Goal: Communication & Community: Answer question/provide support

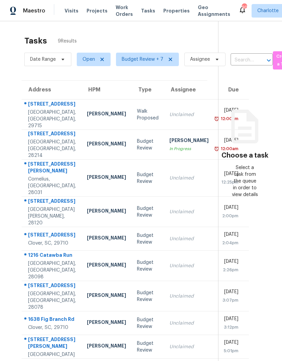
scroll to position [21, 0]
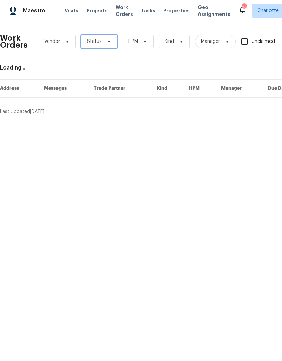
click at [113, 41] on span "Status" at bounding box center [99, 42] width 36 height 14
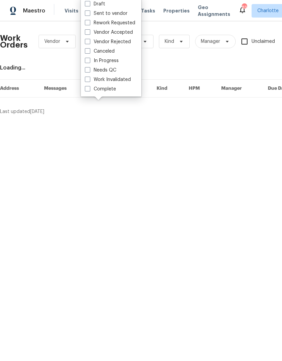
click at [123, 72] on div "Needs QC" at bounding box center [111, 69] width 56 height 9
click at [107, 71] on label "Needs QC" at bounding box center [100, 70] width 31 height 7
click at [89, 71] on input "Needs QC" at bounding box center [87, 69] width 4 height 4
checkbox input "true"
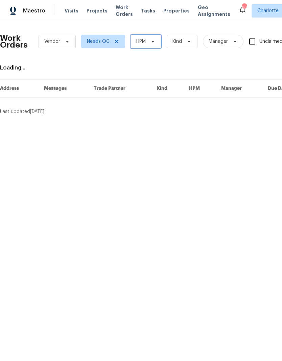
click at [148, 46] on span "HPM" at bounding box center [145, 42] width 31 height 14
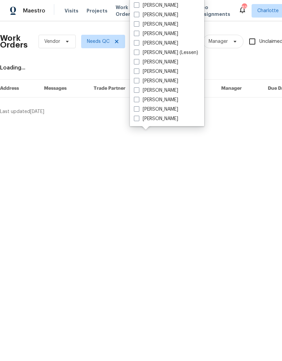
scroll to position [84, 0]
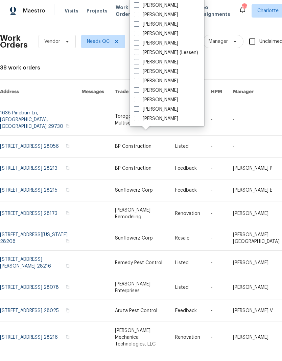
click at [161, 121] on label "[PERSON_NAME]" at bounding box center [156, 118] width 44 height 7
click at [138, 120] on input "[PERSON_NAME]" at bounding box center [136, 117] width 4 height 4
checkbox input "true"
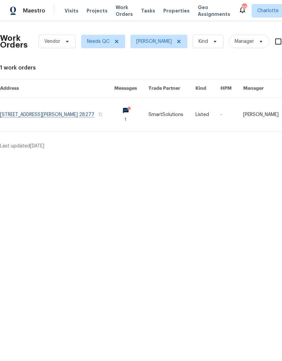
click at [88, 118] on link at bounding box center [57, 115] width 114 height 34
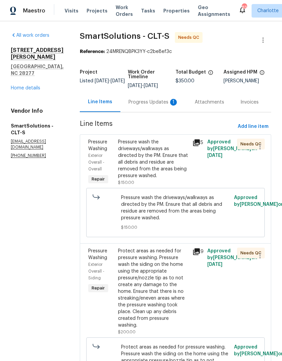
click at [165, 103] on div "Progress Updates 1" at bounding box center [153, 102] width 50 height 7
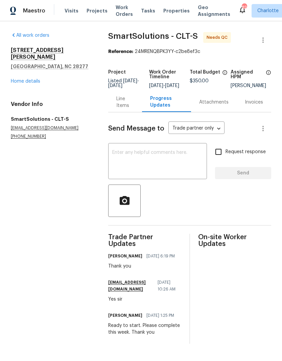
click at [124, 112] on div "Line Items" at bounding box center [125, 102] width 34 height 20
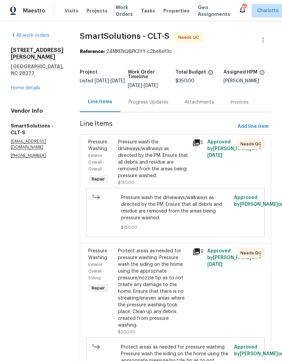
click at [166, 154] on div "Pressure wash the driveways/walkways as directed by the PM. Ensure that all deb…" at bounding box center [153, 159] width 70 height 41
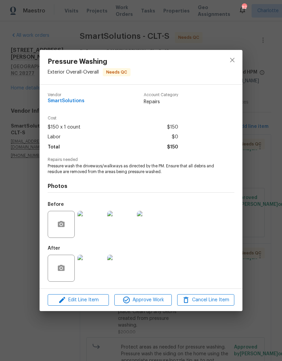
click at [99, 265] on img at bounding box center [90, 268] width 27 height 27
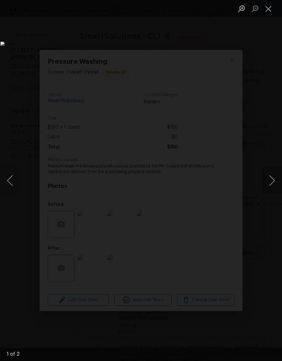
click at [270, 181] on button "Next image" at bounding box center [271, 180] width 20 height 27
click at [272, 188] on button "Next image" at bounding box center [271, 180] width 20 height 27
click at [272, 186] on button "Next image" at bounding box center [271, 180] width 20 height 27
click at [269, 10] on button "Close lightbox" at bounding box center [268, 9] width 14 height 12
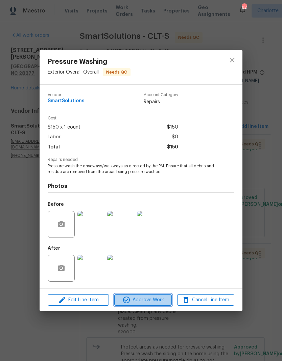
click at [161, 301] on span "Approve Work" at bounding box center [142, 300] width 53 height 8
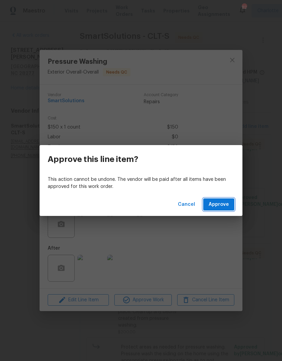
click at [229, 200] on button "Approve" at bounding box center [218, 204] width 31 height 12
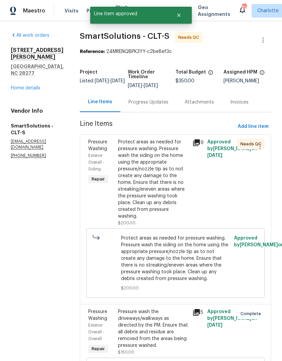
click at [182, 153] on div "Protect areas as needed for pressure washing. Pressure wash the siding on the h…" at bounding box center [153, 179] width 70 height 81
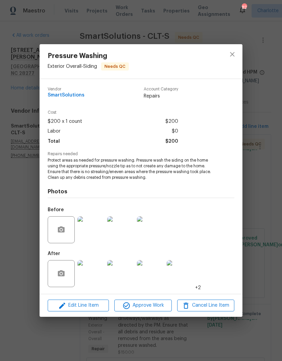
click at [93, 281] on img at bounding box center [90, 273] width 27 height 27
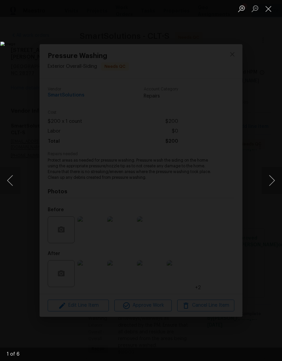
click at [274, 181] on button "Next image" at bounding box center [271, 180] width 20 height 27
click at [271, 186] on button "Next image" at bounding box center [271, 180] width 20 height 27
click at [270, 187] on button "Next image" at bounding box center [271, 180] width 20 height 27
click at [272, 183] on button "Next image" at bounding box center [271, 180] width 20 height 27
click at [274, 181] on button "Next image" at bounding box center [271, 180] width 20 height 27
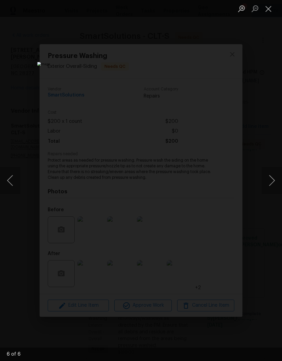
click at [270, 187] on button "Next image" at bounding box center [271, 180] width 20 height 27
click at [273, 180] on button "Next image" at bounding box center [271, 180] width 20 height 27
click at [11, 194] on img "Lightbox" at bounding box center [108, 181] width 217 height 278
click at [10, 194] on button "Previous image" at bounding box center [10, 180] width 20 height 27
click at [277, 172] on button "Next image" at bounding box center [271, 180] width 20 height 27
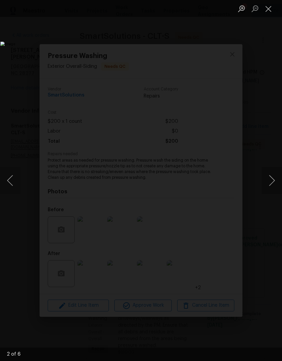
click at [272, 174] on button "Next image" at bounding box center [271, 180] width 20 height 27
click at [273, 178] on button "Next image" at bounding box center [271, 180] width 20 height 27
click at [269, 14] on button "Close lightbox" at bounding box center [268, 9] width 14 height 12
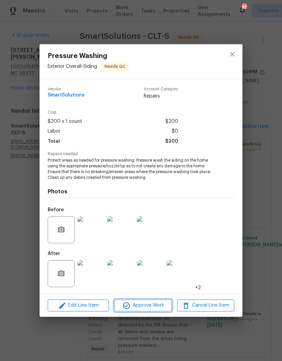
click at [161, 301] on button "Approve Work" at bounding box center [142, 306] width 57 height 12
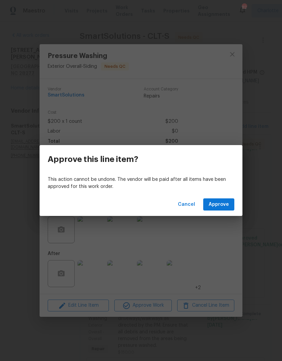
click at [226, 208] on span "Approve" at bounding box center [218, 204] width 20 height 8
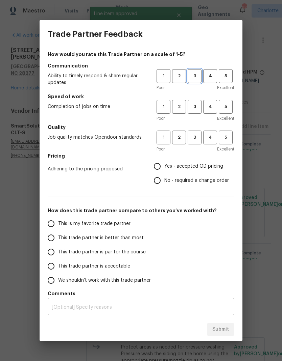
click at [197, 74] on span "3" at bounding box center [194, 76] width 12 height 8
click at [194, 110] on span "3" at bounding box center [194, 107] width 12 height 8
click at [193, 140] on span "3" at bounding box center [194, 138] width 12 height 8
click at [168, 164] on span "Yes - accepted OD pricing" at bounding box center [193, 166] width 59 height 7
click at [164, 164] on input "Yes - accepted OD pricing" at bounding box center [157, 166] width 14 height 14
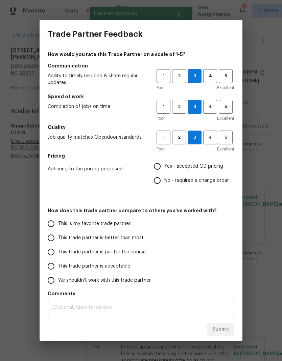
radio input "true"
click at [53, 240] on input "This trade partner is better than most" at bounding box center [51, 238] width 14 height 14
click at [229, 326] on button "Submit" at bounding box center [220, 329] width 27 height 12
radio input "true"
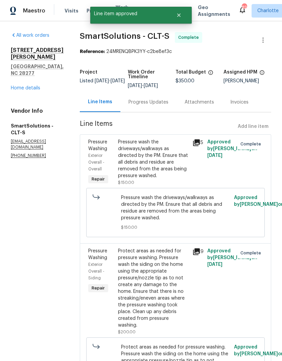
radio input "false"
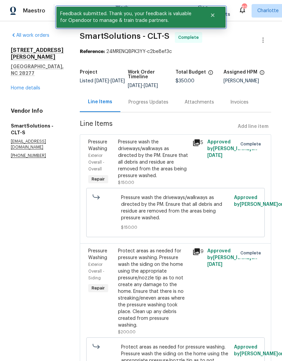
click at [213, 18] on icon "Close" at bounding box center [212, 14] width 5 height 5
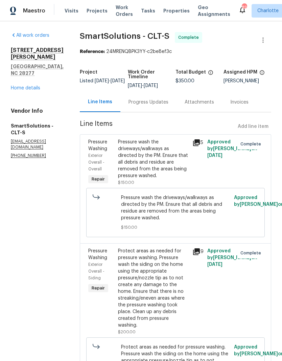
click at [119, 16] on span "Work Orders" at bounding box center [123, 11] width 17 height 14
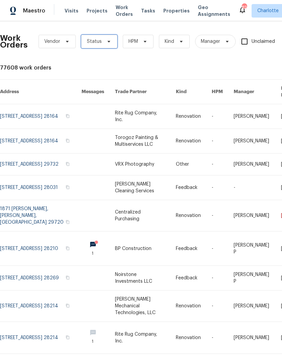
click at [112, 46] on span "Status" at bounding box center [99, 42] width 36 height 14
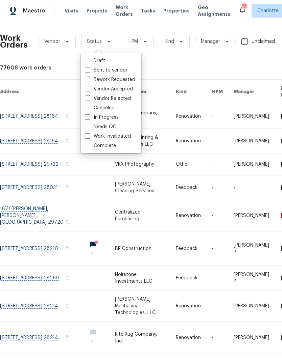
click at [110, 120] on label "In Progress" at bounding box center [102, 117] width 34 height 7
click at [89, 118] on input "In Progress" at bounding box center [87, 116] width 4 height 4
checkbox input "true"
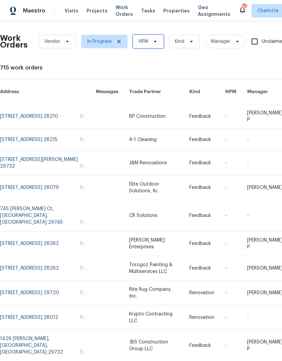
click at [158, 45] on span "HPM" at bounding box center [148, 42] width 31 height 14
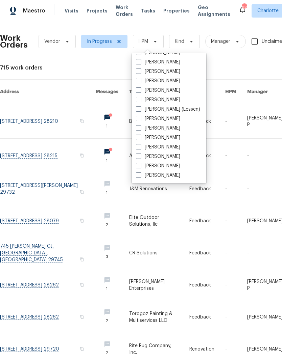
scroll to position [84, 0]
click at [168, 177] on label "[PERSON_NAME]" at bounding box center [158, 175] width 44 height 7
click at [140, 177] on input "[PERSON_NAME]" at bounding box center [138, 174] width 4 height 4
checkbox input "true"
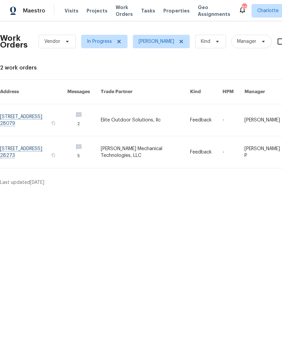
click at [142, 117] on link at bounding box center [145, 120] width 89 height 32
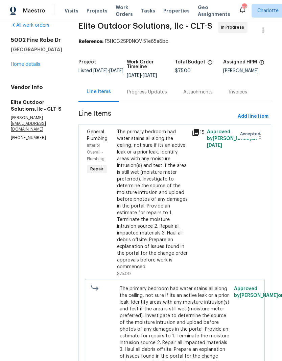
scroll to position [10, 0]
click at [192, 134] on icon at bounding box center [195, 133] width 7 height 7
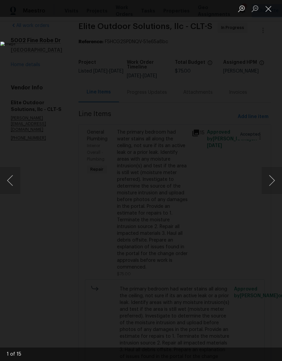
click at [217, 198] on img "Lightbox" at bounding box center [108, 181] width 217 height 278
click at [268, 185] on button "Next image" at bounding box center [271, 180] width 20 height 27
click at [275, 182] on button "Next image" at bounding box center [271, 180] width 20 height 27
click at [271, 183] on button "Next image" at bounding box center [271, 180] width 20 height 27
click at [273, 183] on button "Next image" at bounding box center [271, 180] width 20 height 27
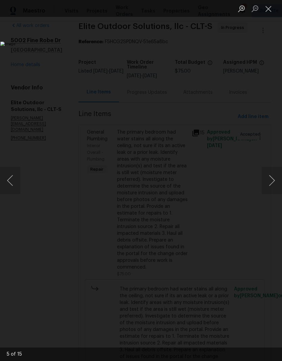
click at [271, 180] on button "Next image" at bounding box center [271, 180] width 20 height 27
click at [272, 182] on button "Next image" at bounding box center [271, 180] width 20 height 27
click at [271, 181] on button "Next image" at bounding box center [271, 180] width 20 height 27
click at [270, 179] on button "Next image" at bounding box center [271, 180] width 20 height 27
click at [272, 181] on button "Next image" at bounding box center [271, 180] width 20 height 27
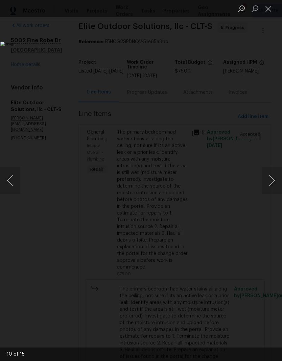
click at [270, 182] on button "Next image" at bounding box center [271, 180] width 20 height 27
click at [270, 190] on button "Next image" at bounding box center [271, 180] width 20 height 27
click at [271, 191] on button "Next image" at bounding box center [271, 180] width 20 height 27
click at [270, 192] on button "Next image" at bounding box center [271, 180] width 20 height 27
click at [272, 190] on button "Next image" at bounding box center [271, 180] width 20 height 27
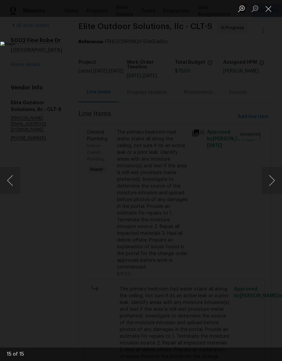
click at [270, 185] on button "Next image" at bounding box center [271, 180] width 20 height 27
click at [270, 8] on button "Close lightbox" at bounding box center [268, 9] width 14 height 12
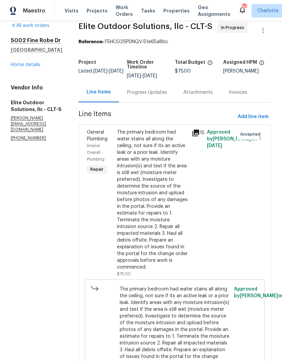
scroll to position [27, 0]
click at [192, 130] on icon at bounding box center [195, 133] width 7 height 7
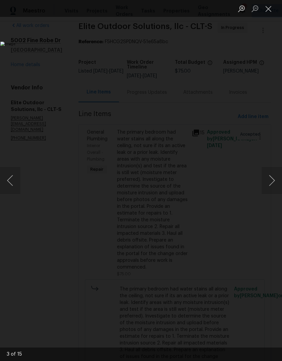
click at [265, 14] on button "Close lightbox" at bounding box center [268, 9] width 14 height 12
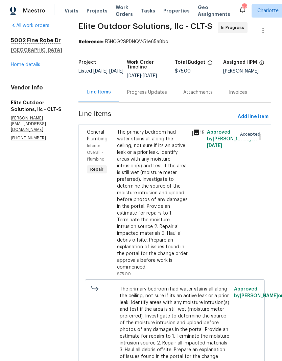
click at [145, 89] on div "Progress Updates" at bounding box center [147, 92] width 40 height 7
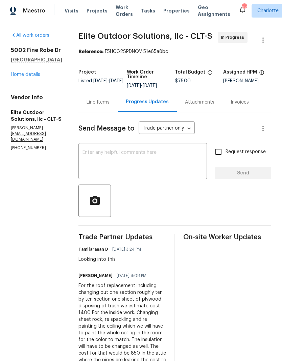
click at [121, 13] on span "Work Orders" at bounding box center [123, 11] width 17 height 14
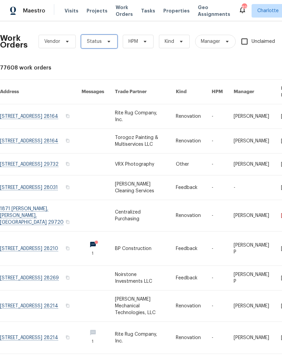
click at [111, 44] on span "Status" at bounding box center [99, 42] width 36 height 14
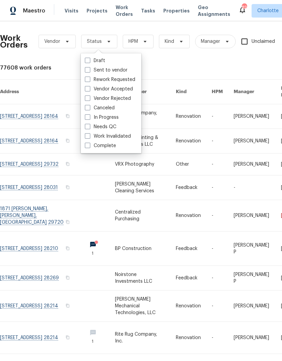
click at [176, 66] on div "77608 work orders" at bounding box center [190, 67] width 381 height 7
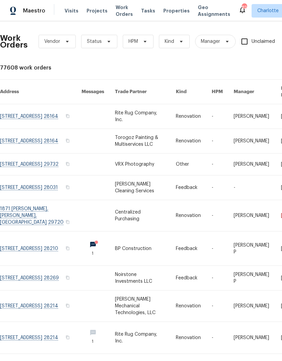
click at [97, 14] on span "Projects" at bounding box center [96, 10] width 21 height 7
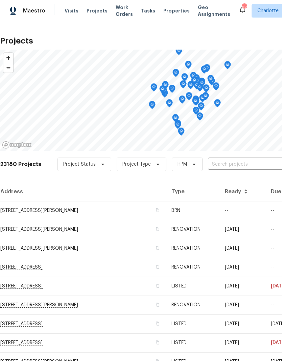
click at [240, 167] on input "text" at bounding box center [246, 164] width 77 height 10
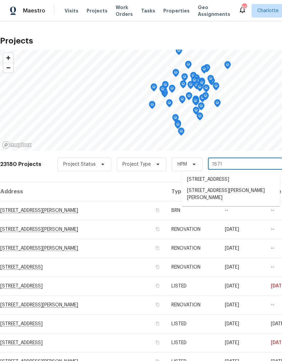
type input "1871 t"
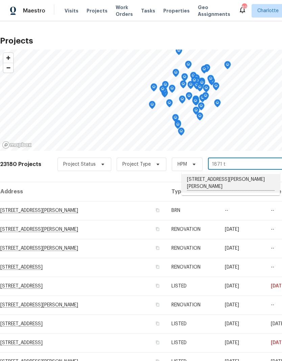
click at [235, 179] on li "1871 Tara Trl, Lancaster, SC 29720" at bounding box center [230, 183] width 98 height 19
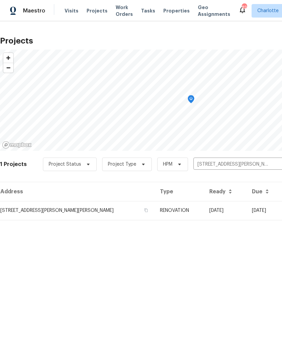
click at [65, 208] on td "1871 Tara Trl, Lancaster, SC 29720" at bounding box center [77, 210] width 154 height 19
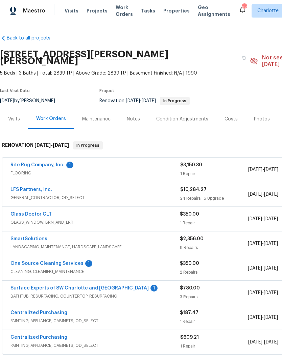
click at [29, 163] on link "Rite Rug Company, Inc." at bounding box center [37, 165] width 54 height 5
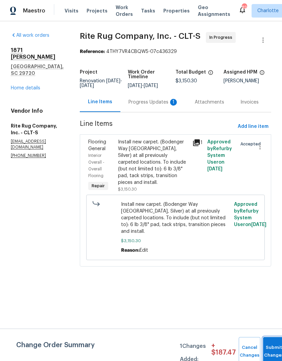
click at [272, 347] on button "Submit Changes" at bounding box center [274, 351] width 22 height 29
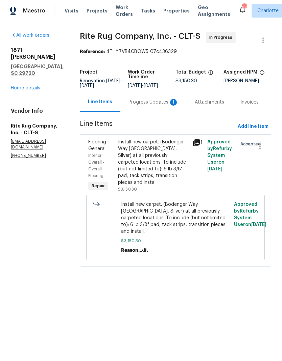
click at [150, 106] on div "Progress Updates 1" at bounding box center [153, 102] width 50 height 7
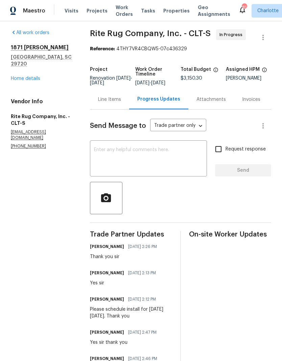
scroll to position [0, 0]
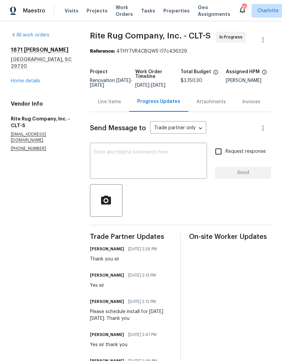
click at [15, 79] on link "Home details" at bounding box center [25, 81] width 29 height 5
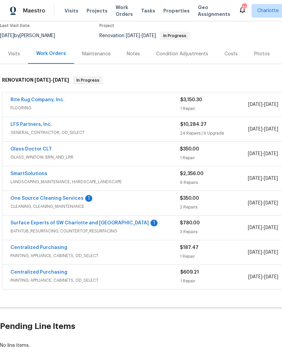
scroll to position [65, 0]
click at [22, 196] on link "One Source Cleaning Services" at bounding box center [46, 198] width 73 height 5
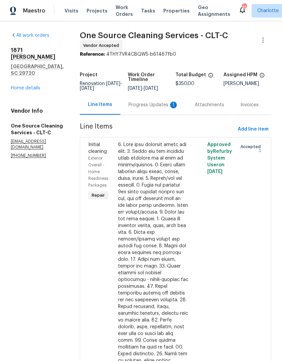
click at [170, 106] on div "1" at bounding box center [173, 105] width 7 height 7
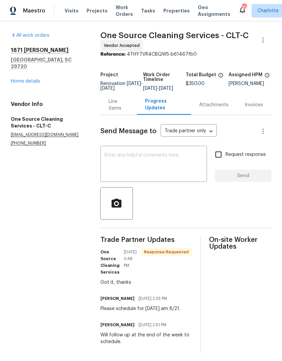
scroll to position [15, 0]
click at [154, 153] on textarea at bounding box center [153, 165] width 98 height 24
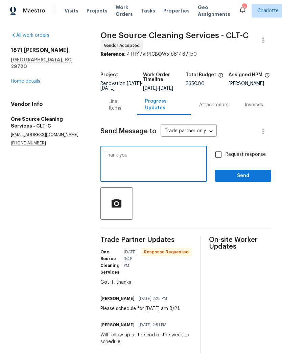
type textarea "Thank you"
click at [246, 172] on span "Send" at bounding box center [242, 176] width 45 height 8
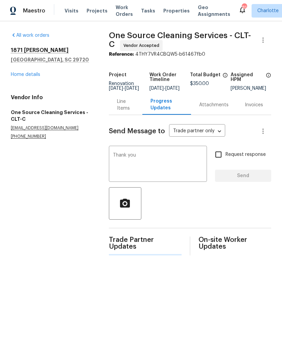
scroll to position [0, 0]
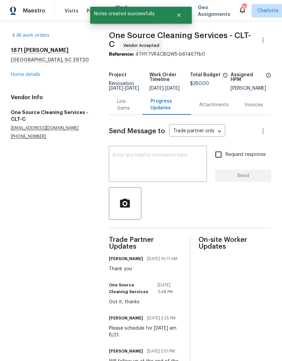
click at [16, 76] on link "Home details" at bounding box center [25, 74] width 29 height 5
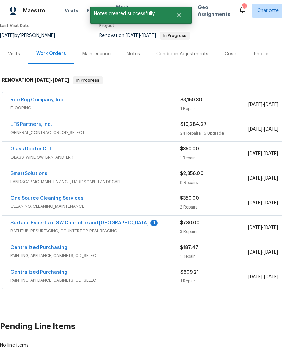
scroll to position [65, 0]
click at [111, 221] on link "Surface Experts of SW Charlotte and Rock Hill" at bounding box center [79, 223] width 138 height 5
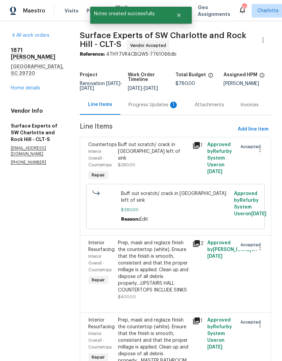
click at [146, 115] on div "Progress Updates 1" at bounding box center [153, 105] width 66 height 20
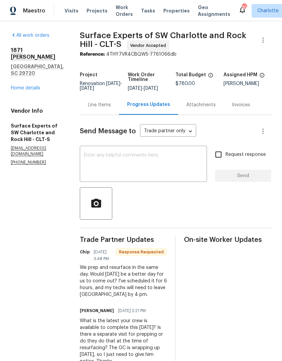
click at [22, 86] on link "Home details" at bounding box center [25, 88] width 29 height 5
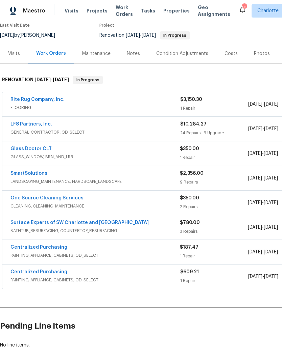
scroll to position [65, 0]
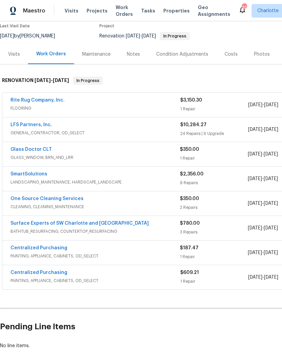
click at [17, 196] on link "One Source Cleaning Services" at bounding box center [46, 198] width 73 height 5
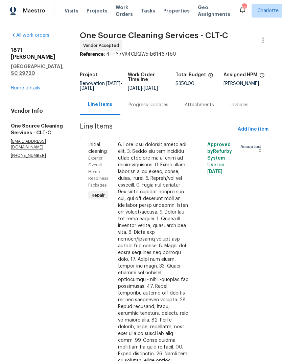
click at [152, 109] on div "Progress Updates" at bounding box center [148, 105] width 56 height 20
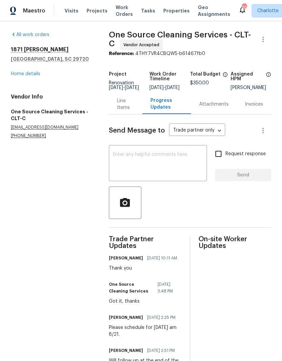
scroll to position [0, 0]
click at [20, 75] on link "Home details" at bounding box center [25, 74] width 29 height 5
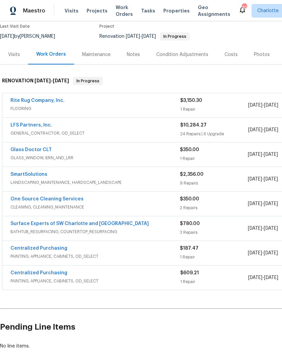
scroll to position [64, 0]
click at [17, 222] on link "Surface Experts of SW Charlotte and Rock Hill" at bounding box center [79, 224] width 138 height 5
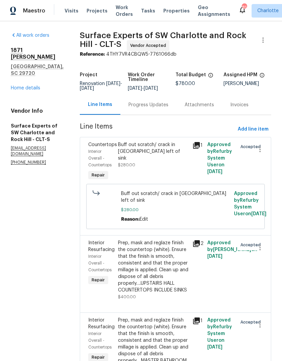
click at [17, 86] on link "Home details" at bounding box center [25, 88] width 29 height 5
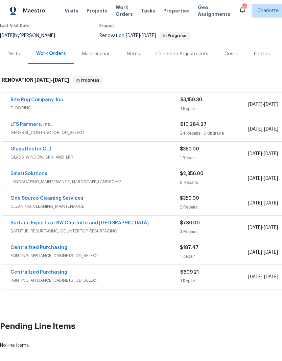
scroll to position [65, 0]
click at [22, 98] on link "Rite Rug Company, Inc." at bounding box center [37, 100] width 54 height 5
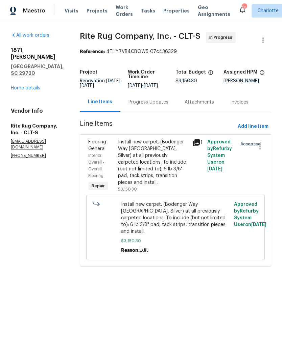
click at [16, 86] on link "Home details" at bounding box center [25, 88] width 29 height 5
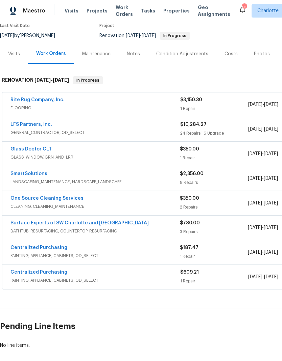
scroll to position [65, 0]
click at [16, 98] on link "Rite Rug Company, Inc." at bounding box center [37, 100] width 54 height 5
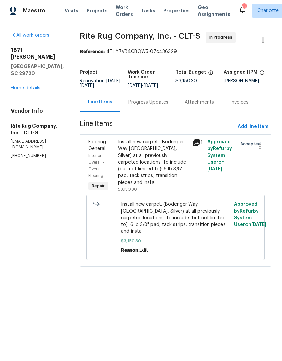
click at [152, 111] on div "Progress Updates" at bounding box center [148, 102] width 56 height 20
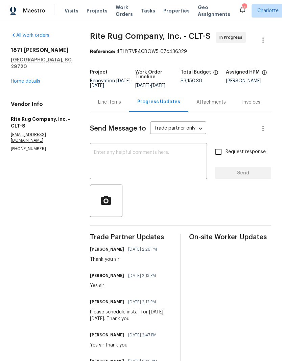
click at [21, 79] on link "Home details" at bounding box center [25, 81] width 29 height 5
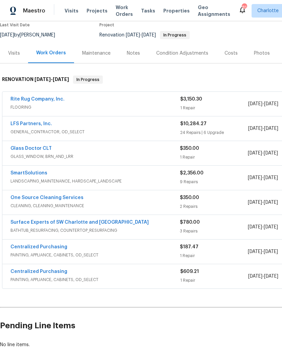
scroll to position [65, 0]
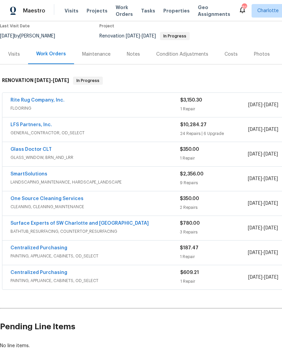
click at [18, 221] on link "Surface Experts of SW Charlotte and Rock Hill" at bounding box center [79, 223] width 138 height 5
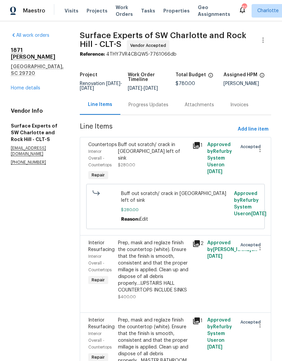
click at [168, 108] on div "Progress Updates" at bounding box center [148, 105] width 40 height 7
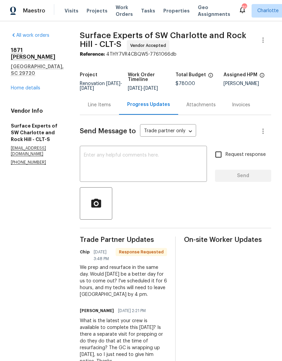
click at [155, 176] on textarea at bounding box center [143, 165] width 119 height 24
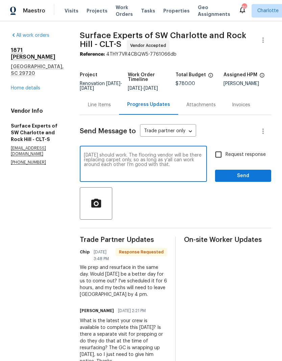
type textarea "Wednesday should work. The flooring vendor will be there replacing carpet only,…"
click at [220, 159] on input "Request response" at bounding box center [218, 155] width 14 height 14
checkbox input "true"
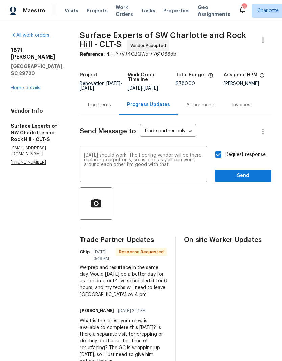
click at [240, 172] on div "Request response Send" at bounding box center [243, 165] width 56 height 34
click at [249, 178] on span "Send" at bounding box center [242, 176] width 45 height 8
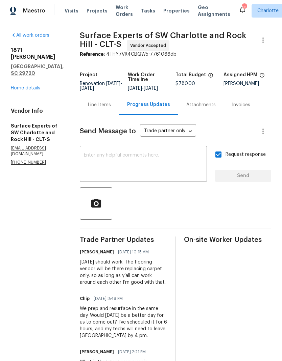
click at [37, 86] on link "Home details" at bounding box center [25, 88] width 29 height 5
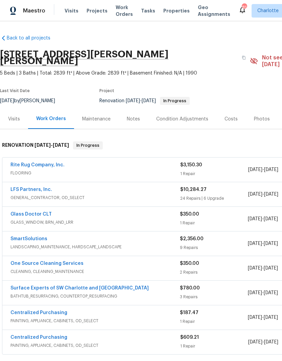
click at [137, 116] on div "Notes" at bounding box center [133, 119] width 13 height 7
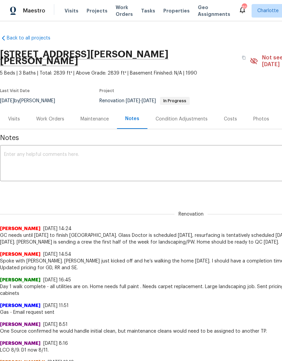
click at [38, 13] on span "Maestro" at bounding box center [34, 10] width 22 height 7
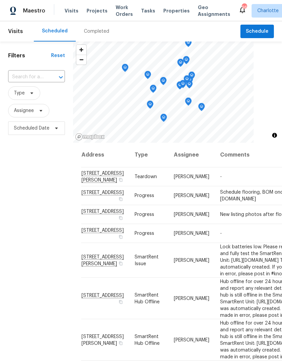
click at [95, 9] on span "Projects" at bounding box center [96, 10] width 21 height 7
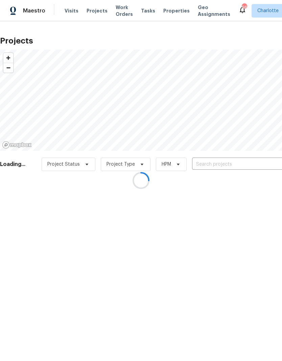
click at [222, 166] on div at bounding box center [141, 180] width 282 height 361
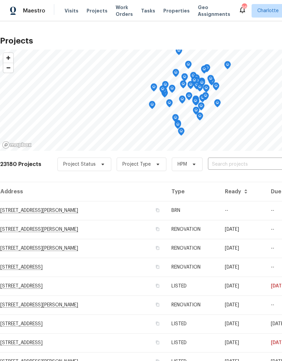
click at [227, 167] on input "text" at bounding box center [246, 164] width 77 height 10
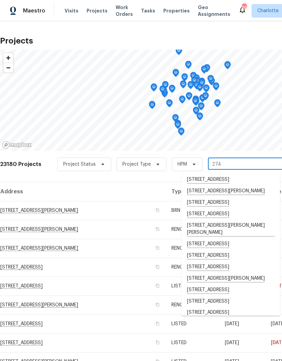
type input "2744"
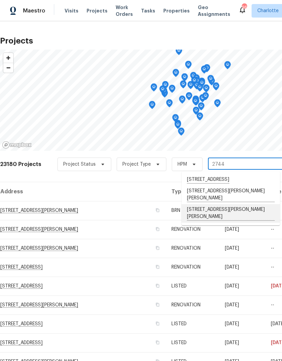
click at [230, 219] on li "2744 Lyndell Way, Lancaster, SC 29720" at bounding box center [230, 213] width 98 height 19
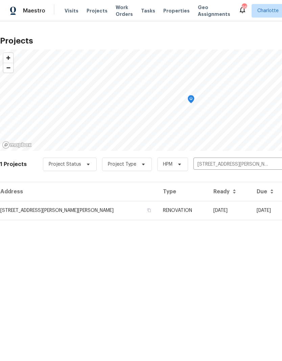
click at [26, 211] on td "2744 Lyndell Way, Lancaster, SC 29720" at bounding box center [78, 210] width 157 height 19
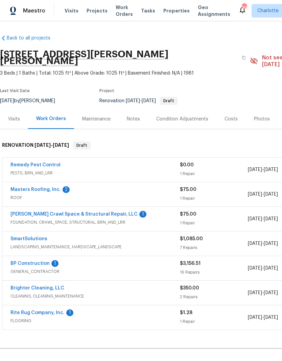
click at [25, 187] on link "Masters Roofing, Inc." at bounding box center [35, 189] width 50 height 5
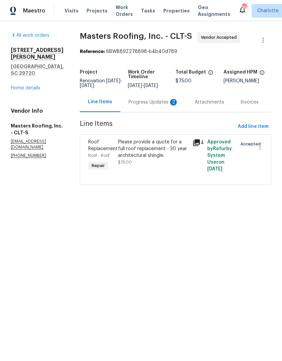
click at [176, 99] on div "Progress Updates 2" at bounding box center [153, 102] width 66 height 20
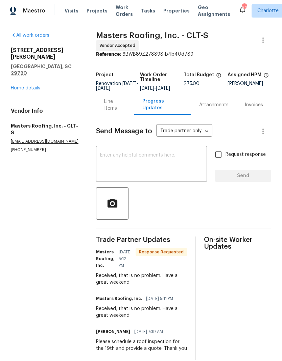
scroll to position [12, 0]
click at [166, 155] on textarea at bounding box center [151, 165] width 103 height 24
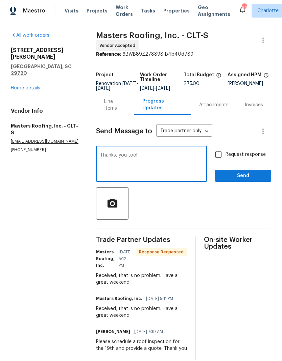
click at [109, 153] on textarea "Thanks, you too!" at bounding box center [151, 165] width 103 height 24
type textarea "Thanks for confirming, you too!"
click at [236, 172] on span "Send" at bounding box center [242, 176] width 45 height 8
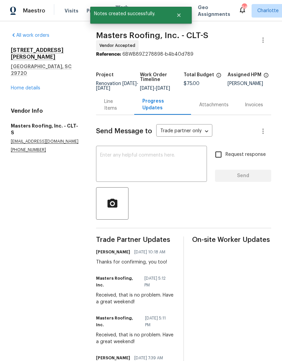
click at [20, 86] on link "Home details" at bounding box center [25, 88] width 29 height 5
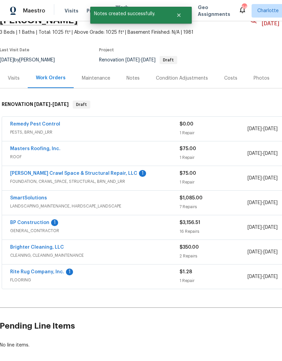
scroll to position [40, 1]
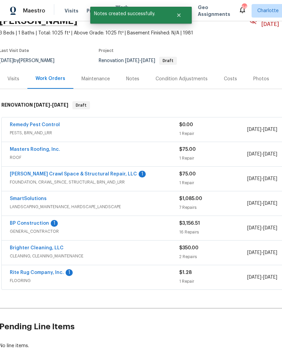
click at [34, 172] on link "Falcone Crawl Space & Structural Repair, LLC" at bounding box center [73, 174] width 127 height 5
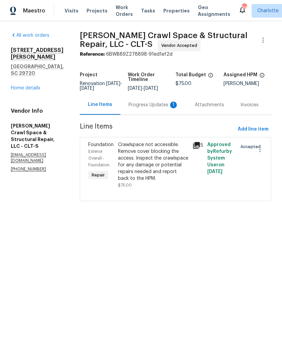
click at [175, 105] on div "Progress Updates 1" at bounding box center [153, 105] width 66 height 20
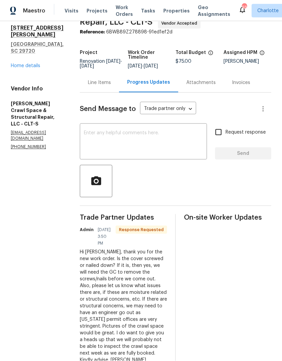
scroll to position [15, 0]
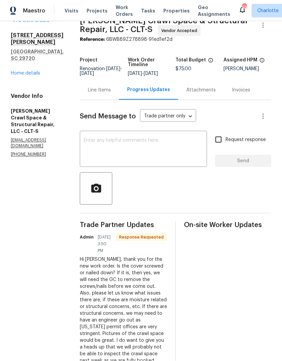
click at [106, 140] on textarea at bounding box center [143, 150] width 119 height 24
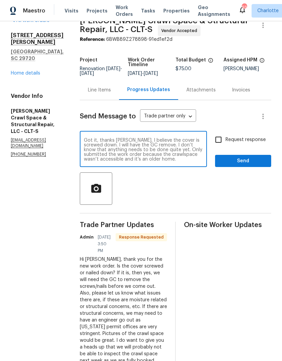
click at [149, 150] on textarea "Got it, thanks Leslie. I believe the cover is screwed down. I will have the GC …" at bounding box center [143, 150] width 119 height 24
click at [160, 150] on textarea "Got it, thanks Leslie. I believe the cover is screwed down. I will have the GC …" at bounding box center [143, 150] width 119 height 24
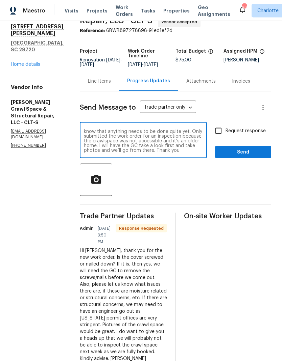
scroll to position [11, 0]
type textarea "Got it, thanks Leslie. I believe the cover is screwed down. I will have the GC …"
click at [219, 124] on input "Request response" at bounding box center [218, 131] width 14 height 14
checkbox input "true"
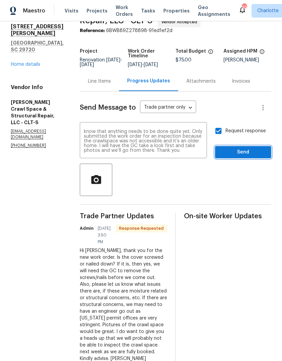
click at [249, 148] on span "Send" at bounding box center [242, 152] width 45 height 8
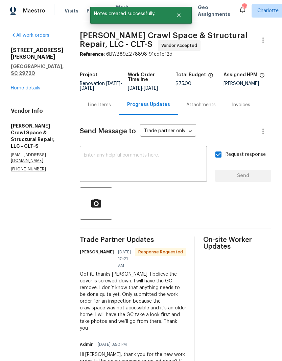
scroll to position [0, 0]
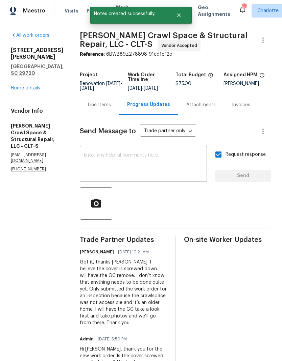
click at [22, 86] on link "Home details" at bounding box center [25, 88] width 29 height 5
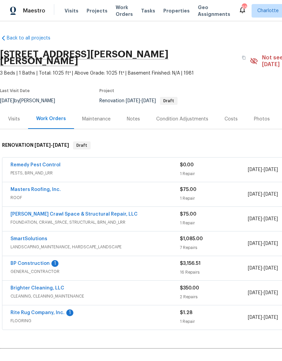
click at [22, 261] on link "BP Construction" at bounding box center [29, 263] width 39 height 5
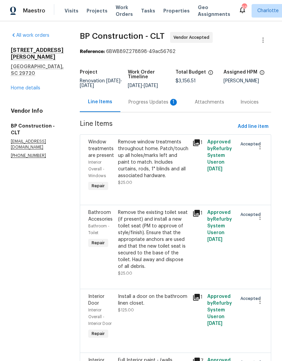
click at [134, 97] on div "Progress Updates 1" at bounding box center [153, 102] width 66 height 20
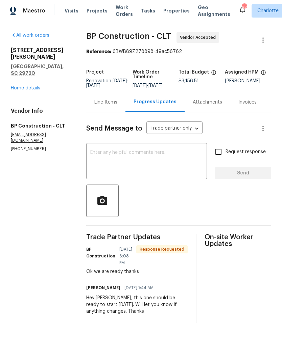
click at [115, 173] on textarea at bounding box center [146, 162] width 112 height 24
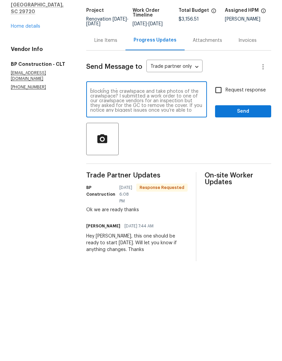
scroll to position [9, 0]
click at [166, 150] on textarea "Thanks Ben. When you get there Tuesday can you have someone unscrew the cover b…" at bounding box center [146, 162] width 112 height 24
click at [203, 150] on textarea "Thanks Ben. When you get there Tuesday can you have someone unscrew the cover b…" at bounding box center [146, 162] width 112 height 24
click at [200, 150] on textarea "Thanks Ben. When you get there Tuesday can you have someone unscrew the cover b…" at bounding box center [146, 162] width 112 height 24
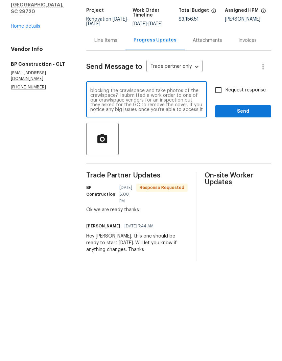
click at [154, 150] on textarea "Thanks Ben. When you get there Tuesday can you have someone unscrew the cover b…" at bounding box center [146, 162] width 112 height 24
click at [150, 150] on textarea "Thanks Ben. When you get there Tuesday can you have someone unscrew the cover b…" at bounding box center [146, 162] width 112 height 24
click at [134, 150] on textarea "Thanks Ben. When you get there Tuesday can you have someone unscrew the cover b…" at bounding box center [146, 162] width 112 height 24
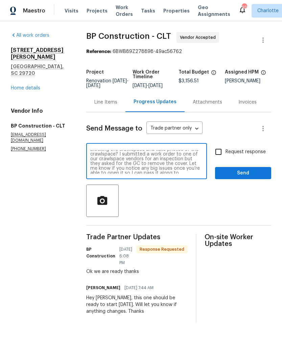
scroll to position [12, 0]
click at [150, 165] on textarea "Thanks Ben. When you get there Tuesday can you have someone unscrew the cover b…" at bounding box center [146, 162] width 112 height 24
click at [107, 174] on textarea "Thanks Ben. When you get there Tuesday can you have someone unscrew the cover b…" at bounding box center [146, 162] width 112 height 24
click at [125, 172] on textarea "Thanks Ben. When you get there Tuesday can you have someone unscrew the cover b…" at bounding box center [146, 162] width 112 height 24
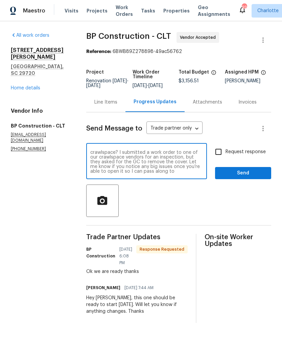
click at [124, 171] on textarea "Thanks Ben. When you get there Tuesday can you have someone unscrew the cover b…" at bounding box center [146, 162] width 112 height 24
click at [124, 174] on textarea "Thanks Ben. When you get there Tuesday can you have someone unscrew the cover b…" at bounding box center [146, 162] width 112 height 24
type textarea "Thanks Ben. When you get there Tuesday can you have someone unscrew the cover b…"
click at [221, 156] on input "Request response" at bounding box center [218, 152] width 14 height 14
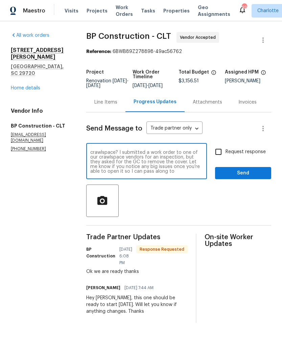
checkbox input "true"
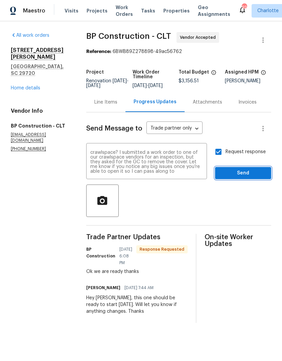
click at [245, 173] on button "Send" at bounding box center [243, 173] width 56 height 12
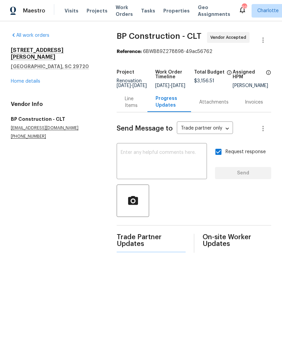
scroll to position [0, 0]
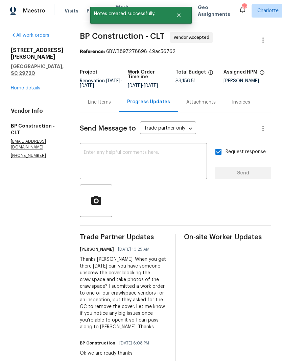
click at [19, 86] on link "Home details" at bounding box center [25, 88] width 29 height 5
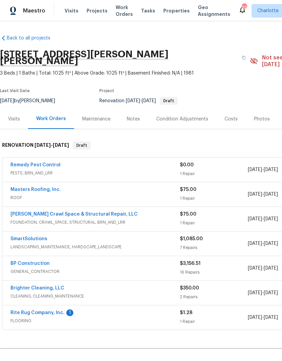
click at [31, 311] on link "Rite Rug Company, Inc." at bounding box center [37, 313] width 54 height 5
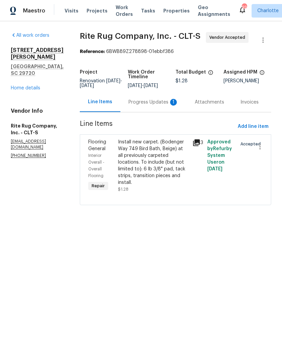
click at [148, 106] on div "Progress Updates 1" at bounding box center [153, 102] width 50 height 7
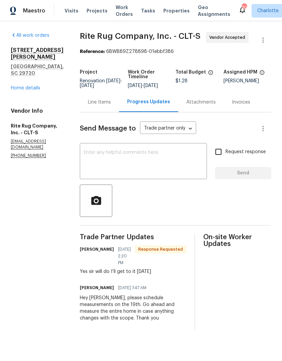
click at [105, 167] on textarea at bounding box center [143, 162] width 119 height 24
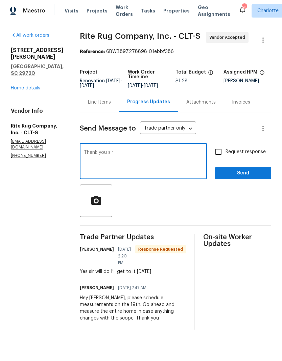
type textarea "Thank you sir"
click at [246, 176] on span "Send" at bounding box center [242, 173] width 45 height 8
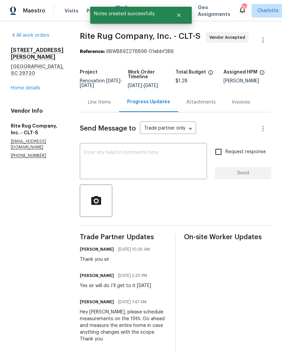
click at [18, 86] on link "Home details" at bounding box center [25, 88] width 29 height 5
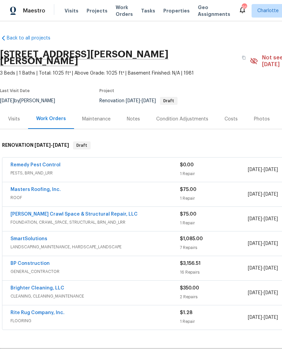
click at [26, 163] on link "Remedy Pest Control" at bounding box center [35, 165] width 50 height 5
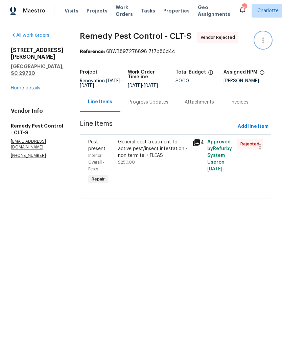
click at [265, 42] on icon "button" at bounding box center [263, 40] width 8 height 8
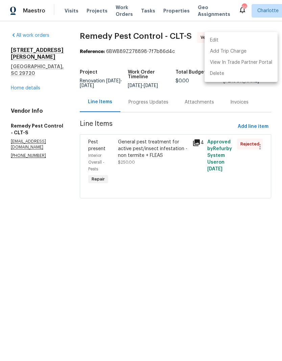
click at [222, 44] on li "Edit" at bounding box center [240, 40] width 73 height 11
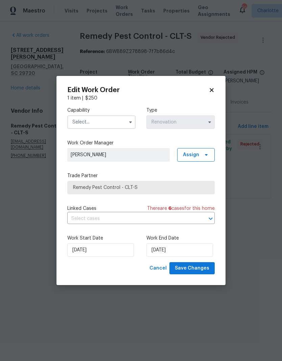
click at [122, 120] on input "text" at bounding box center [101, 122] width 68 height 14
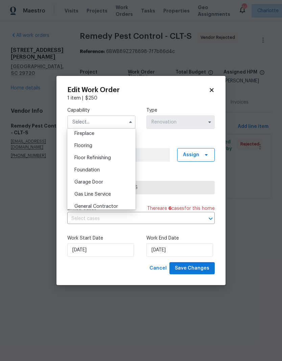
click at [209, 92] on icon at bounding box center [211, 90] width 6 height 6
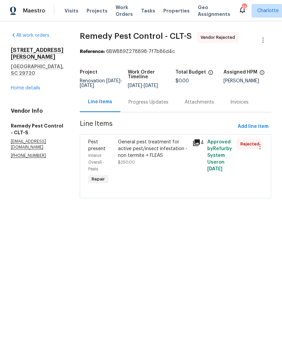
scroll to position [251, 0]
click at [156, 106] on div "Progress Updates" at bounding box center [148, 102] width 56 height 20
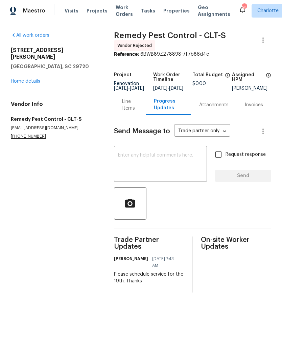
click at [130, 111] on div "Line Items" at bounding box center [130, 105] width 16 height 14
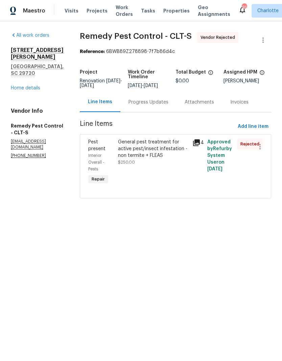
click at [168, 140] on div "General pest treatment for active pest/insect infestation - non termite + FLEAS" at bounding box center [153, 149] width 70 height 20
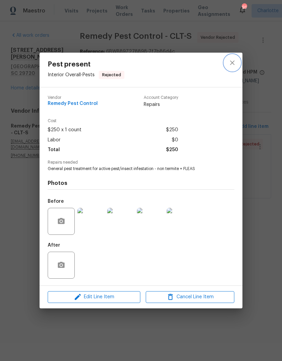
click at [233, 66] on icon "close" at bounding box center [232, 63] width 8 height 8
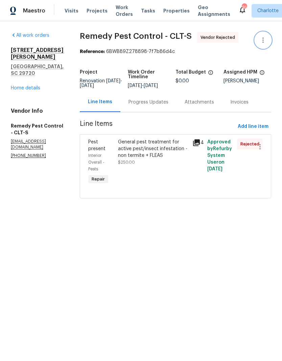
click at [264, 41] on icon "button" at bounding box center [263, 40] width 8 height 8
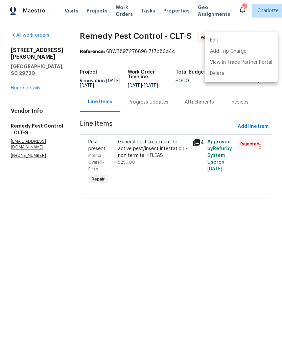
click at [219, 44] on li "Edit" at bounding box center [240, 40] width 73 height 11
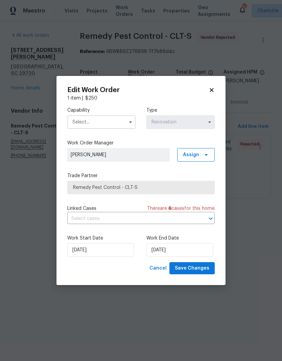
click at [119, 126] on input "text" at bounding box center [101, 122] width 68 height 14
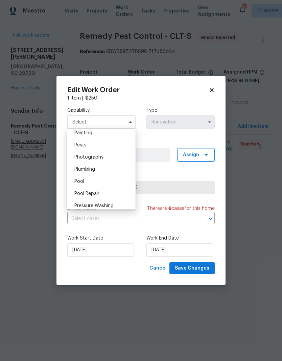
scroll to position [569, 0]
click at [92, 145] on div "Pests" at bounding box center [101, 146] width 65 height 12
type input "Pests"
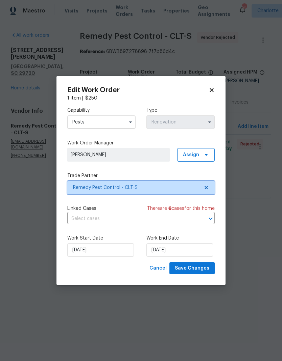
click at [207, 189] on icon at bounding box center [205, 187] width 5 height 5
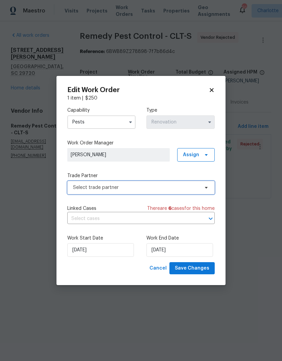
click at [208, 185] on icon at bounding box center [205, 187] width 5 height 5
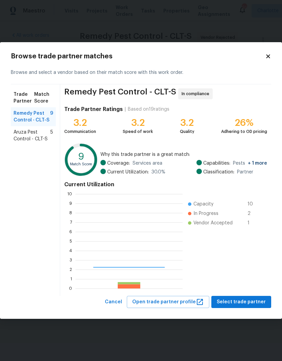
scroll to position [95, 107]
click at [19, 134] on span "Aruza Pest Control - CLT-S" at bounding box center [32, 136] width 37 height 14
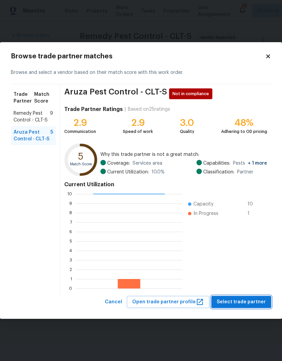
click at [246, 301] on span "Select trade partner" at bounding box center [240, 302] width 49 height 8
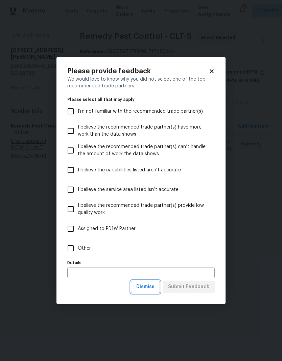
click at [156, 286] on button "Dismiss" at bounding box center [145, 287] width 29 height 12
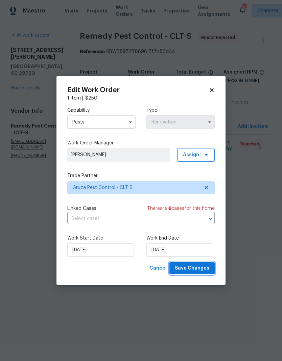
click at [198, 270] on span "Save Changes" at bounding box center [192, 268] width 34 height 8
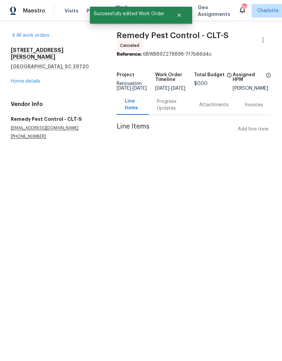
click at [18, 79] on link "Home details" at bounding box center [25, 81] width 29 height 5
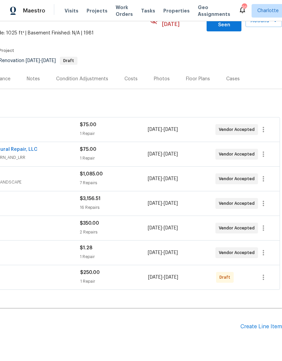
scroll to position [40, 100]
click at [264, 273] on icon "button" at bounding box center [263, 277] width 8 height 8
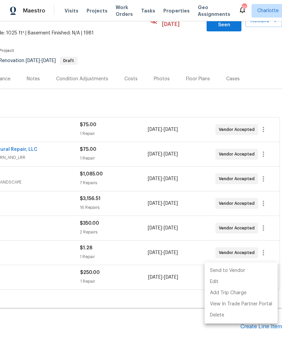
click at [246, 274] on li "Send to Vendor" at bounding box center [240, 270] width 73 height 11
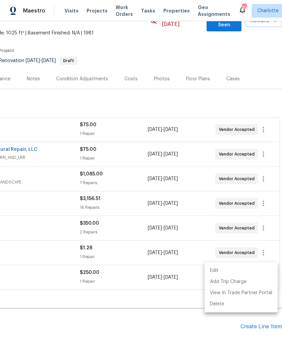
click at [216, 332] on div at bounding box center [141, 180] width 282 height 361
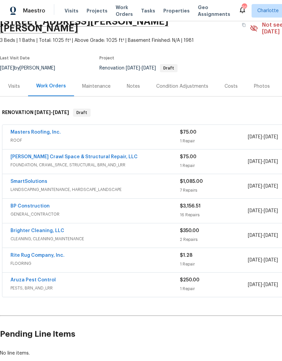
scroll to position [32, 0]
click at [20, 278] on link "Aruza Pest Control" at bounding box center [32, 280] width 45 height 5
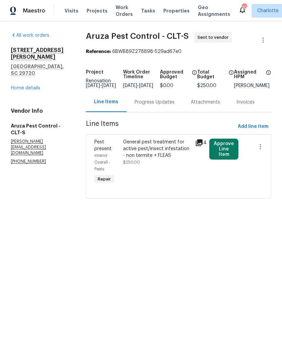
click at [147, 106] on div "Progress Updates" at bounding box center [154, 102] width 40 height 7
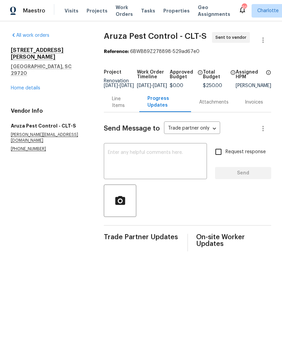
click at [110, 162] on textarea at bounding box center [155, 162] width 95 height 24
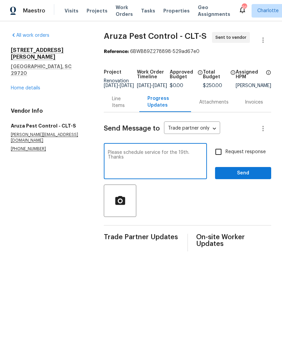
type textarea "Please schedule service for the 19th. Thanks"
click at [221, 157] on input "Request response" at bounding box center [218, 152] width 14 height 14
checkbox input "true"
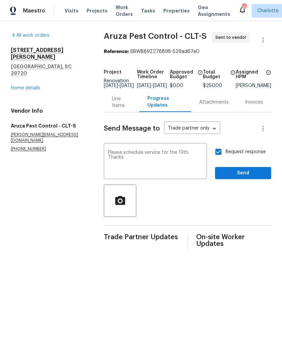
click at [246, 180] on button "Send" at bounding box center [243, 173] width 56 height 12
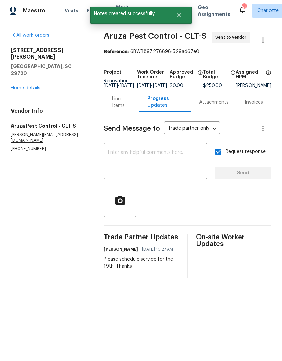
click at [15, 86] on link "Home details" at bounding box center [25, 88] width 29 height 5
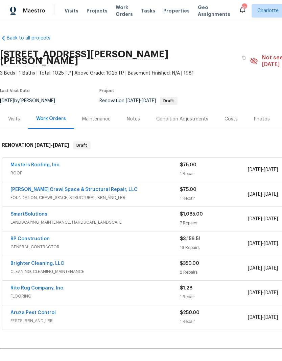
click at [27, 13] on span "Maestro" at bounding box center [34, 10] width 22 height 7
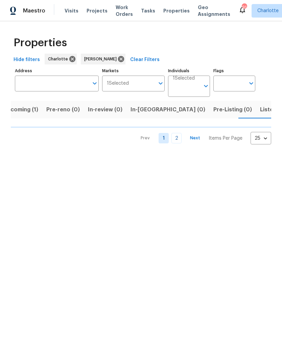
scroll to position [0, 12]
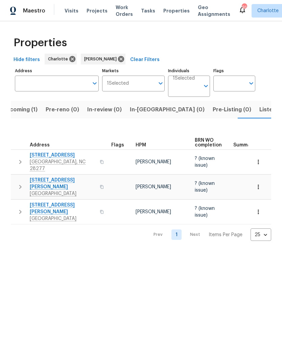
click at [148, 107] on span "In-[GEOGRAPHIC_DATA] (0)" at bounding box center [167, 109] width 75 height 9
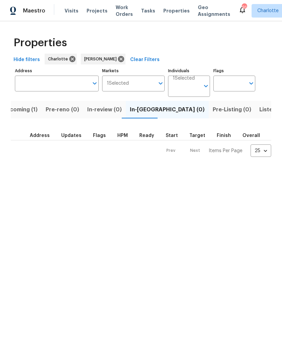
click at [24, 112] on span "Upcoming (1)" at bounding box center [19, 109] width 35 height 9
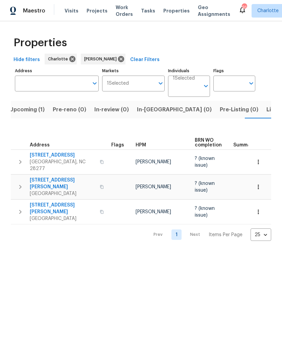
scroll to position [0, 12]
click at [141, 117] on button "In-[GEOGRAPHIC_DATA] (0)" at bounding box center [167, 110] width 83 height 18
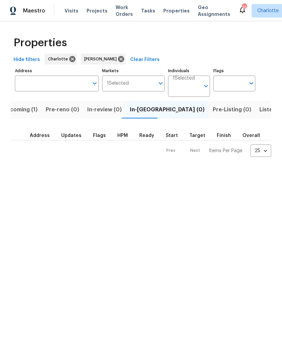
click at [242, 168] on html "Maestro Visits Projects Work Orders Tasks Properties Geo Assignments 91 [PERSON…" at bounding box center [141, 84] width 282 height 168
